Goal: Transaction & Acquisition: Purchase product/service

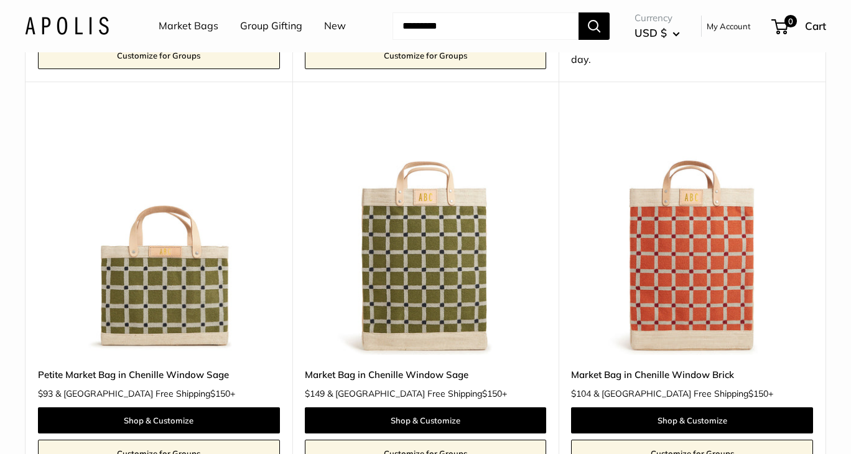
scroll to position [1556, 0]
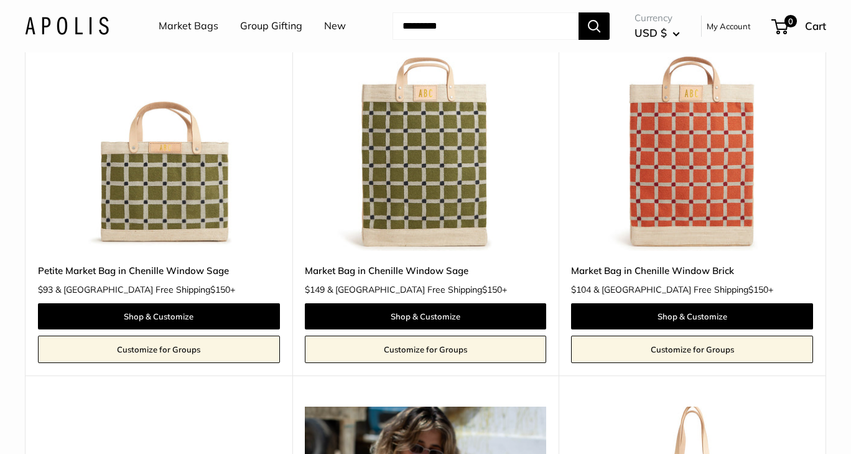
click at [0, 0] on img at bounding box center [0, 0] width 0 height 0
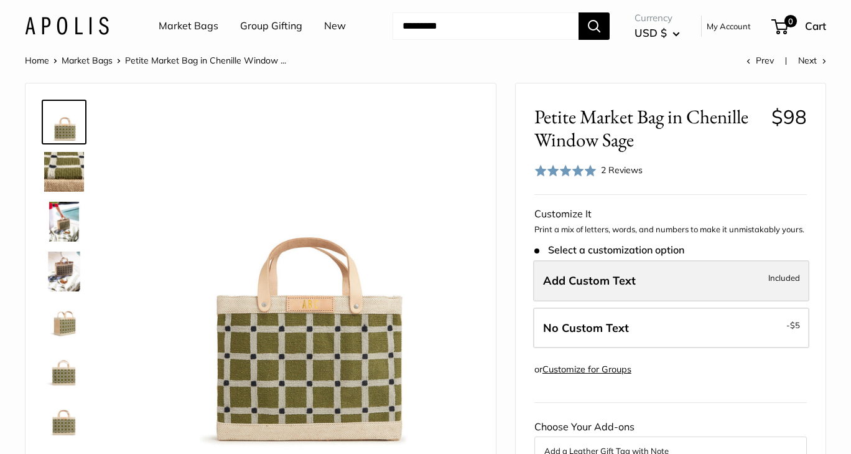
click at [586, 275] on span "Add Custom Text" at bounding box center [589, 280] width 93 height 14
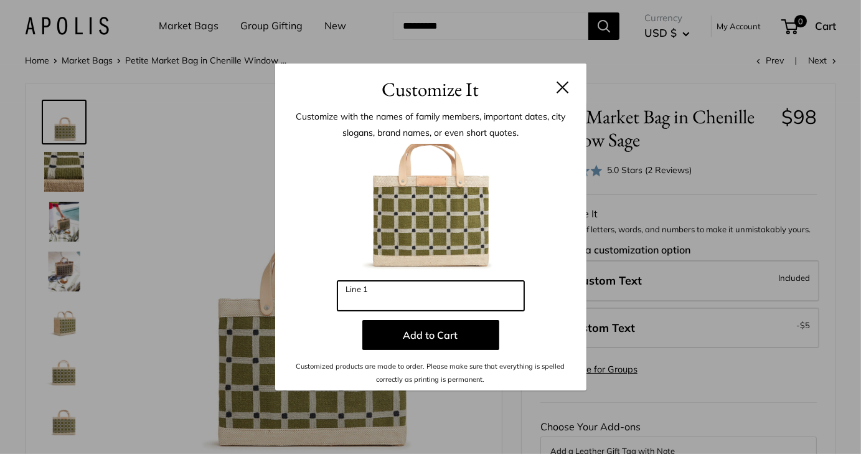
drag, startPoint x: 414, startPoint y: 296, endPoint x: 182, endPoint y: 289, distance: 232.2
click at [182, 289] on div "Customize It Customize with the names of family members, important dates, city …" at bounding box center [430, 227] width 861 height 454
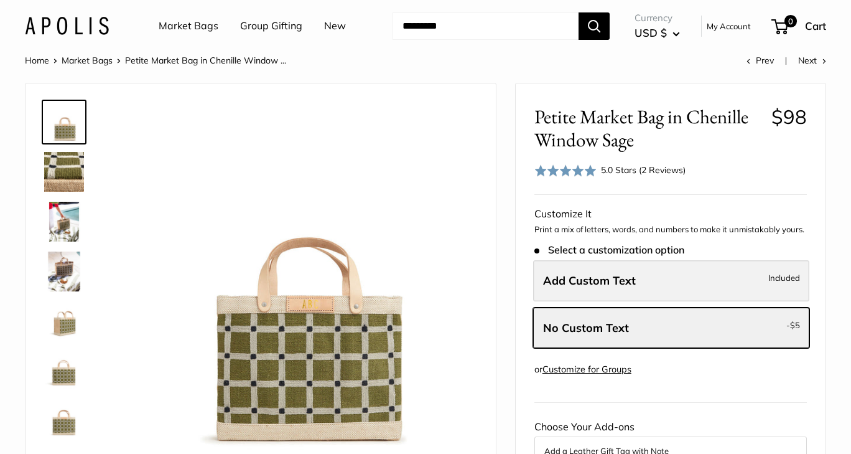
click at [660, 286] on label "Add Custom Text Included" at bounding box center [671, 280] width 276 height 41
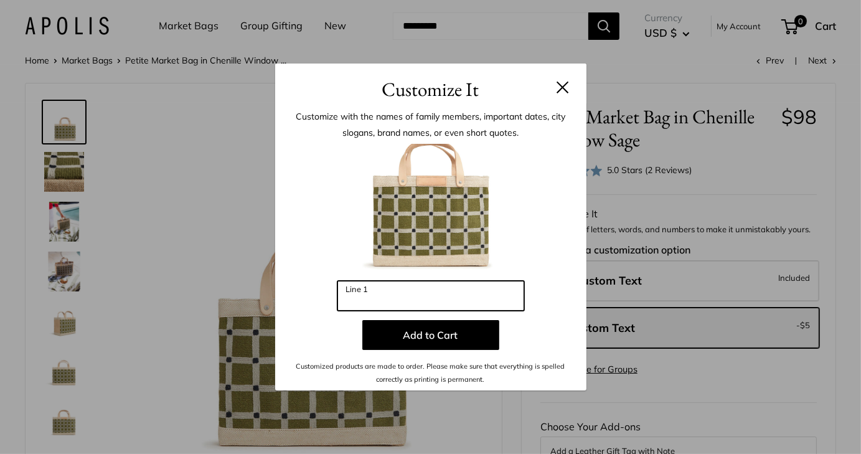
click at [429, 305] on input "Line 1" at bounding box center [430, 296] width 187 height 30
type input "*"
type input "**"
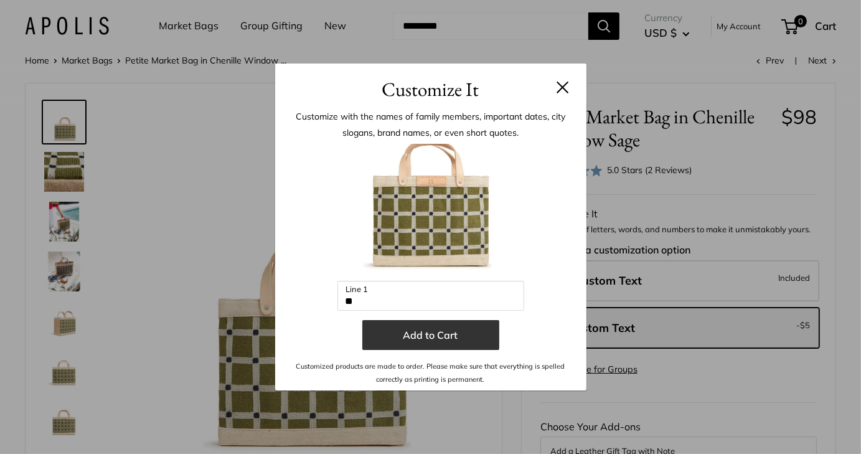
click at [460, 342] on button "Add to Cart" at bounding box center [430, 335] width 137 height 30
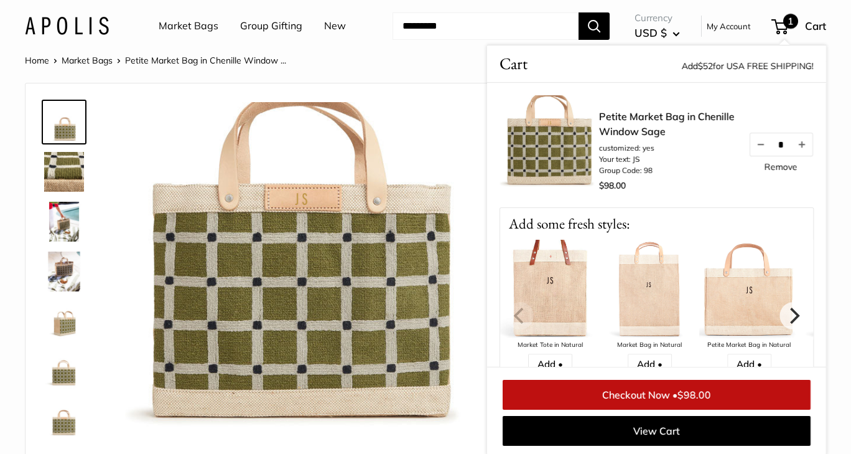
scroll to position [1, 0]
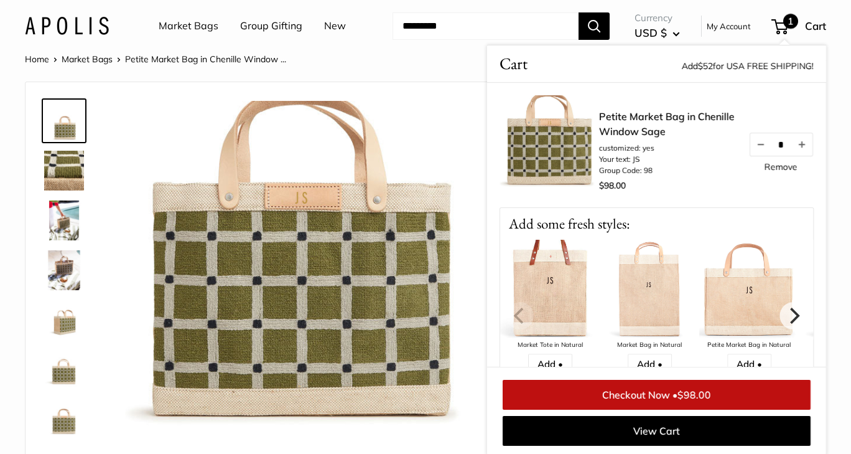
click at [57, 242] on link at bounding box center [64, 220] width 45 height 45
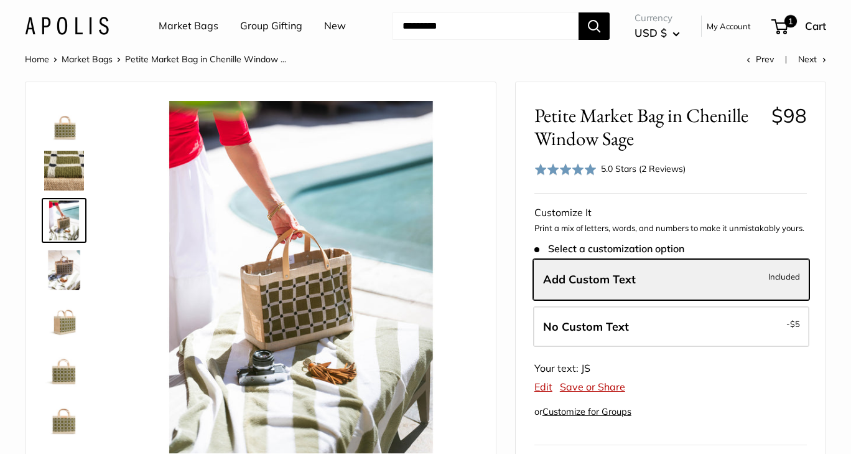
click at [63, 259] on img at bounding box center [64, 270] width 40 height 40
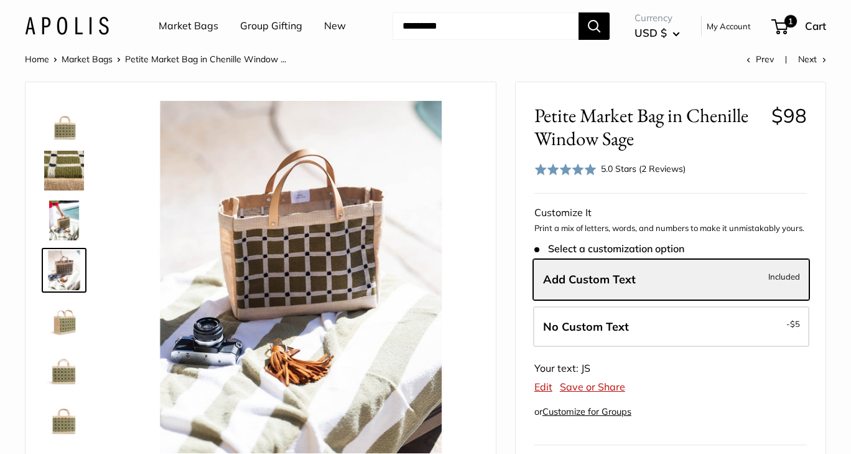
click at [60, 321] on img at bounding box center [64, 320] width 40 height 40
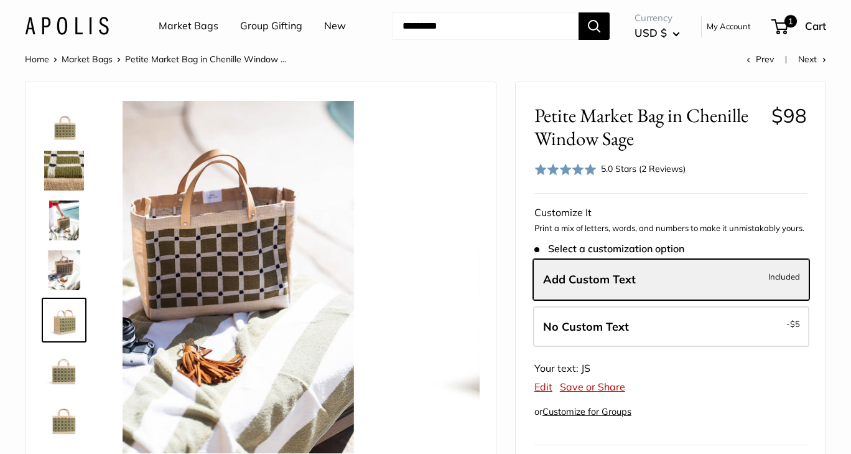
scroll to position [39, 0]
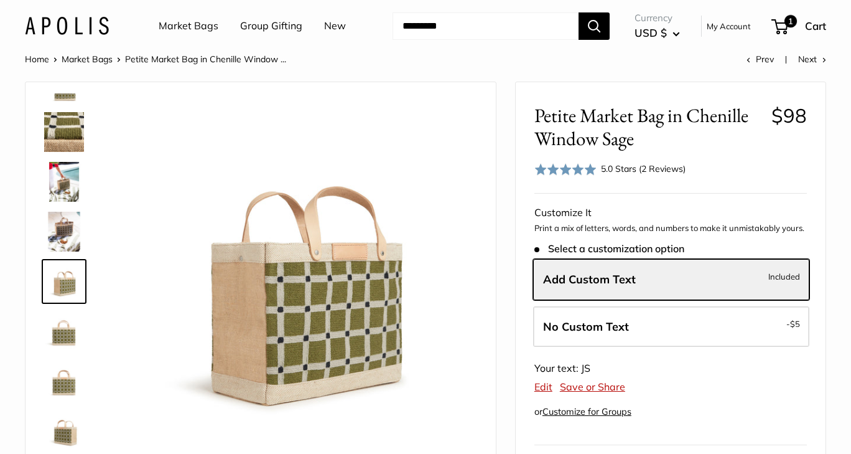
click at [65, 343] on img at bounding box center [64, 331] width 40 height 40
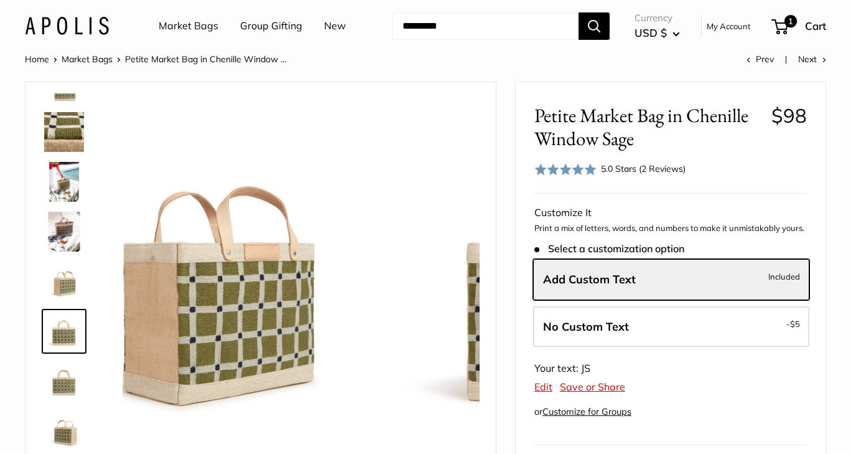
scroll to position [80, 0]
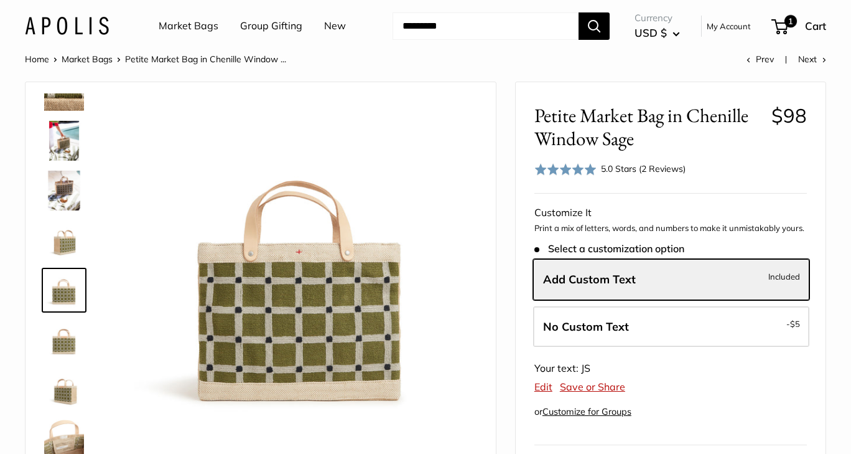
click at [63, 379] on img at bounding box center [64, 390] width 40 height 40
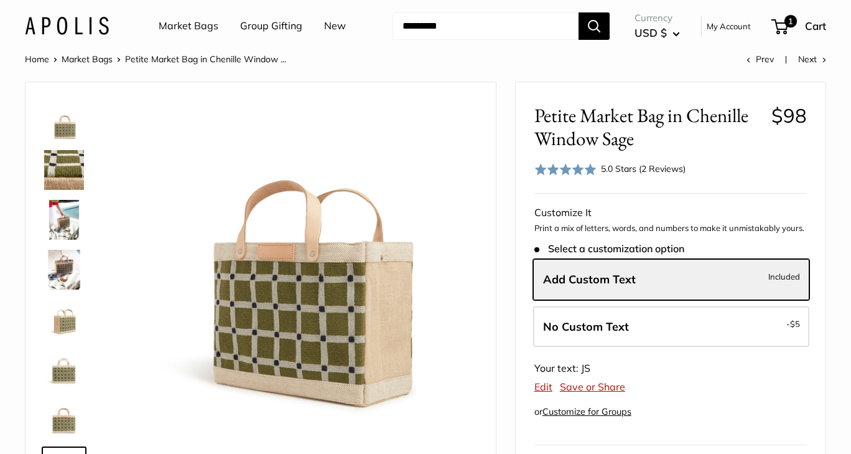
scroll to position [0, 0]
click at [62, 213] on img at bounding box center [64, 220] width 40 height 40
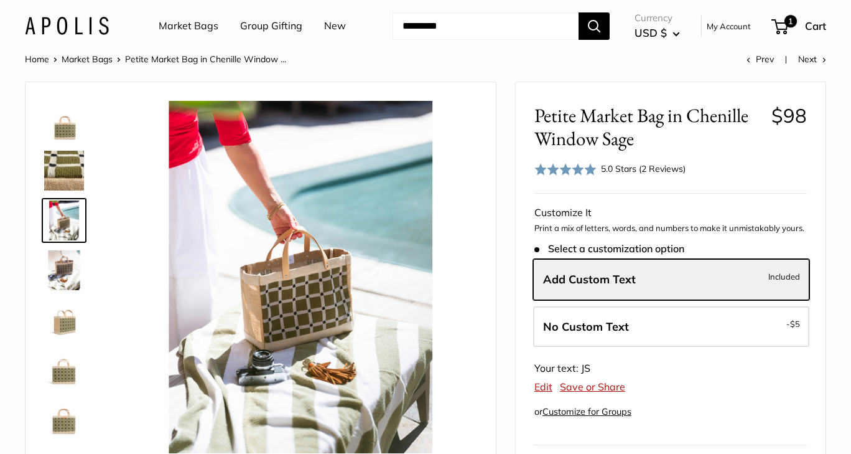
click at [61, 266] on img at bounding box center [64, 270] width 40 height 40
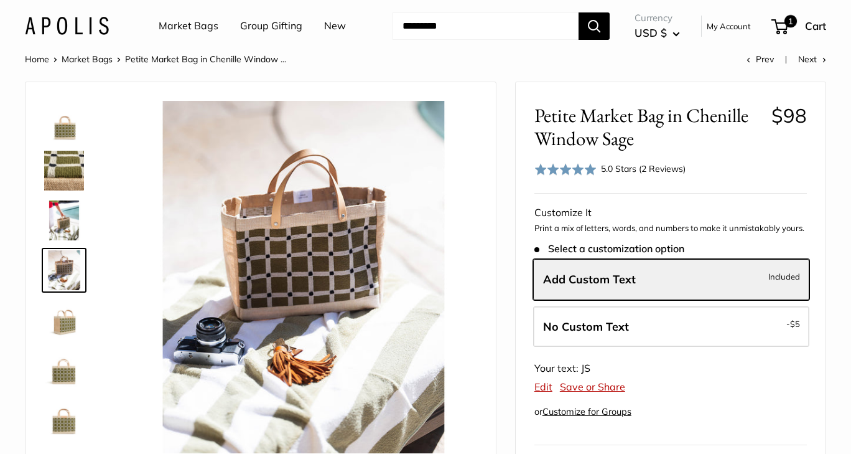
click at [62, 128] on img at bounding box center [64, 121] width 40 height 40
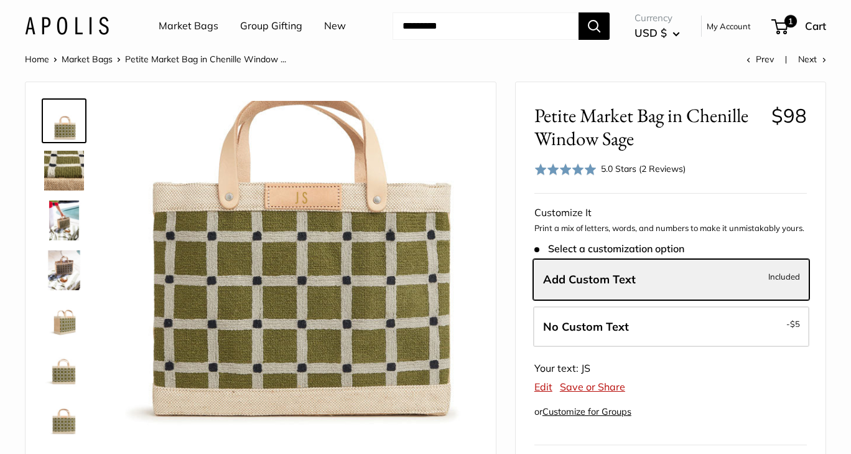
click at [655, 171] on div "5.0 Stars (2 Reviews)" at bounding box center [643, 169] width 85 height 14
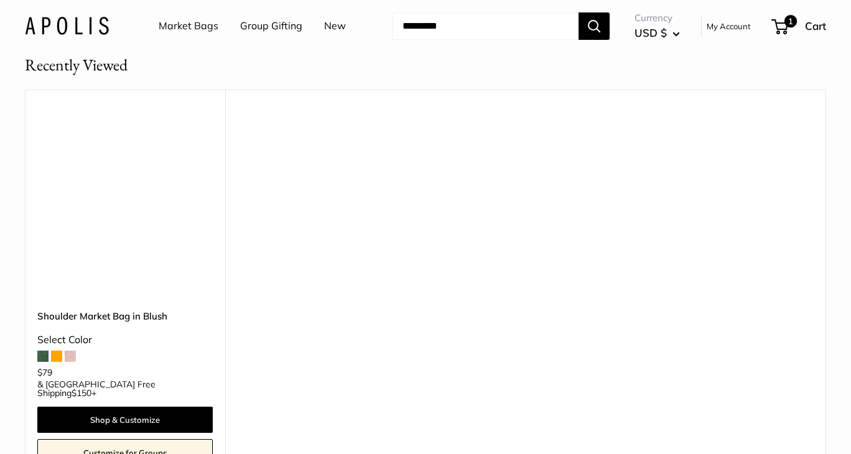
scroll to position [2990, 0]
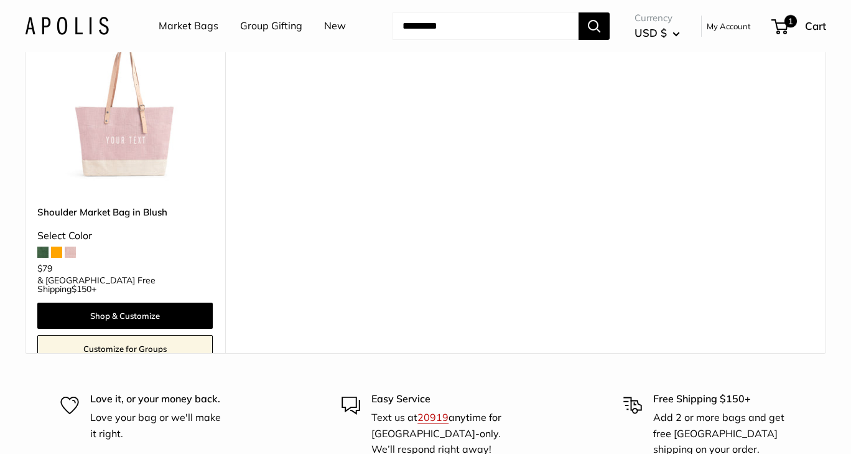
click at [0, 0] on img at bounding box center [0, 0] width 0 height 0
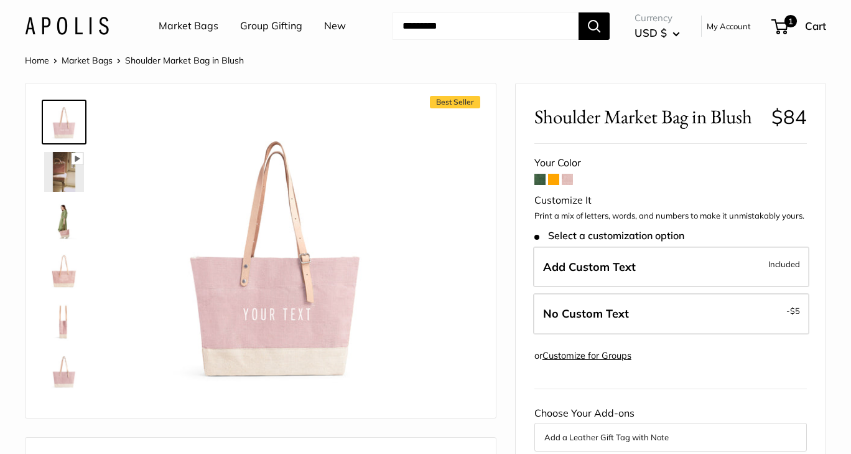
click at [537, 179] on span at bounding box center [540, 179] width 11 height 11
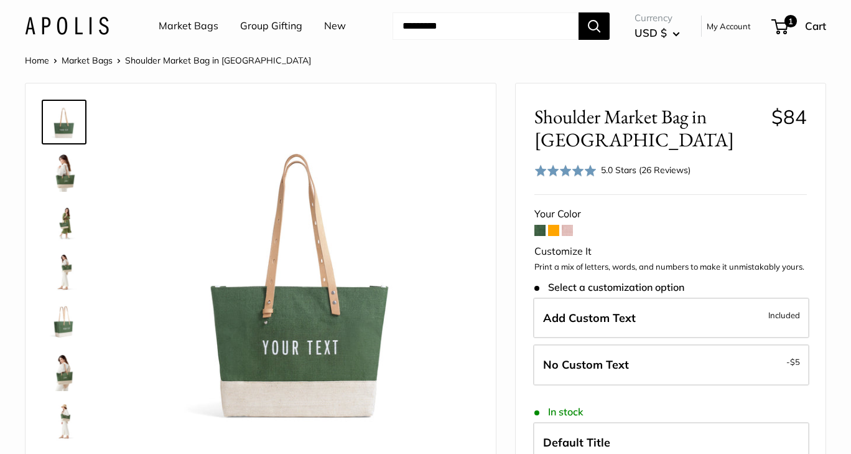
click at [77, 378] on img at bounding box center [64, 371] width 40 height 40
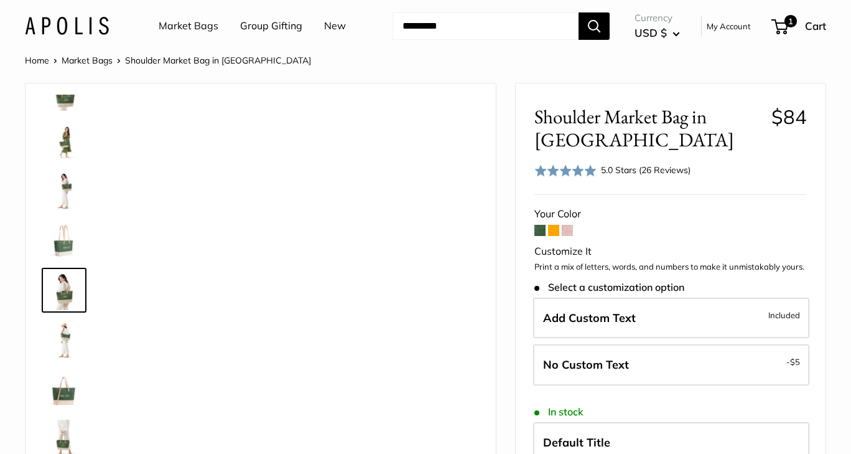
scroll to position [88, 0]
